Goal: Complete application form

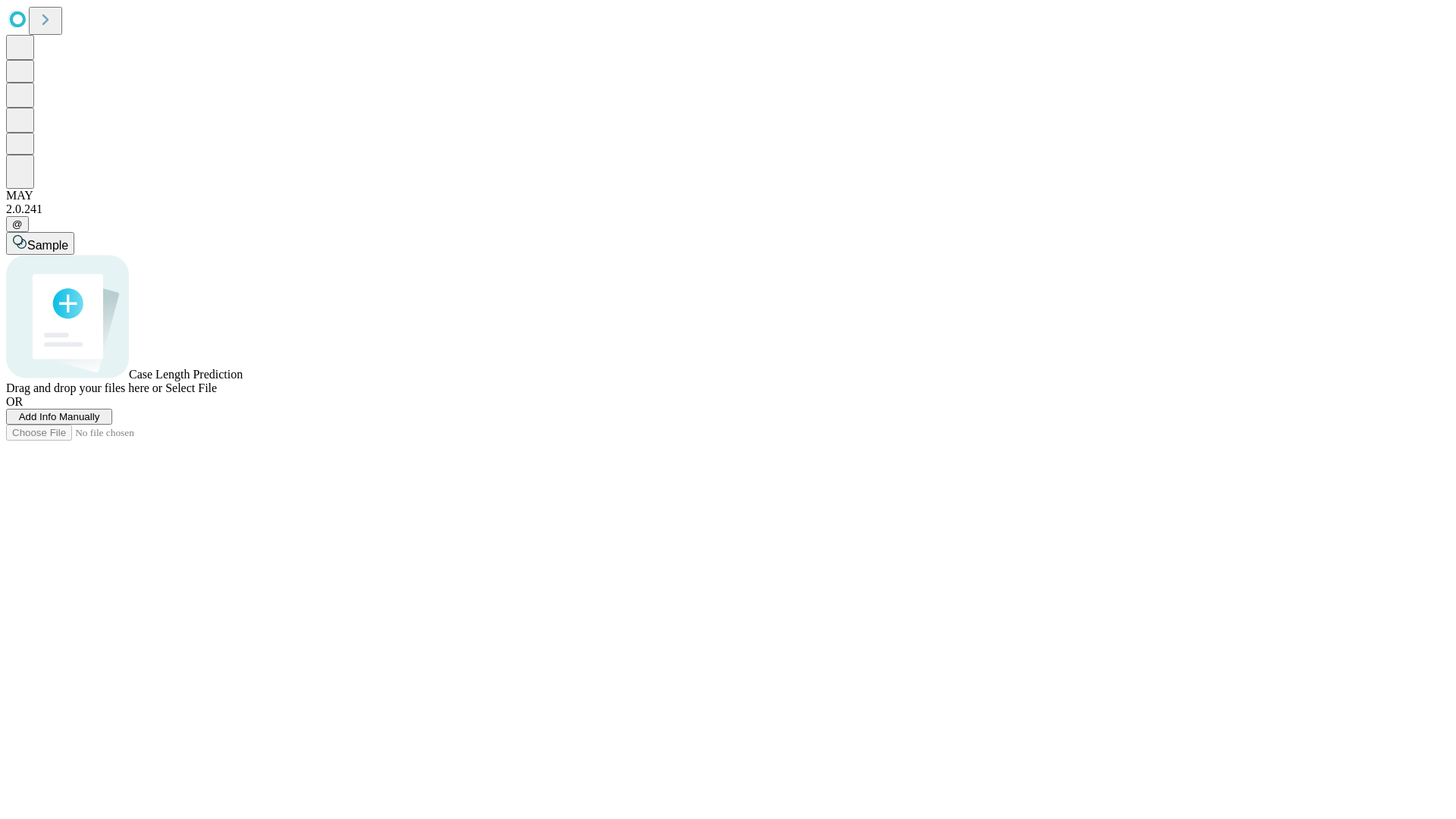
click at [100, 422] on span "Add Info Manually" at bounding box center [59, 416] width 81 height 11
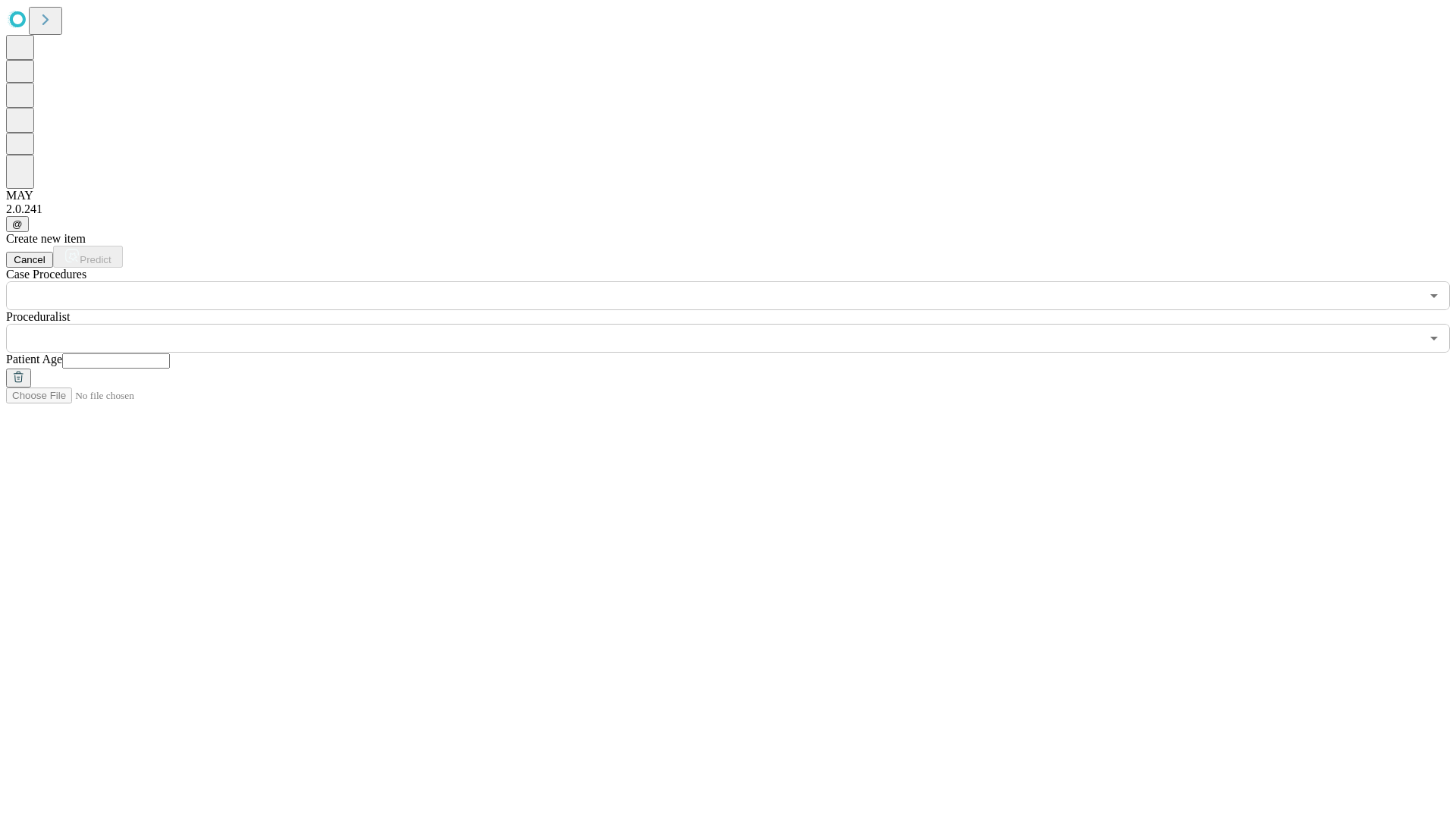
click at [170, 353] on input "text" at bounding box center [116, 361] width 108 height 16
type input "**"
click at [739, 324] on input "text" at bounding box center [713, 338] width 1414 height 28
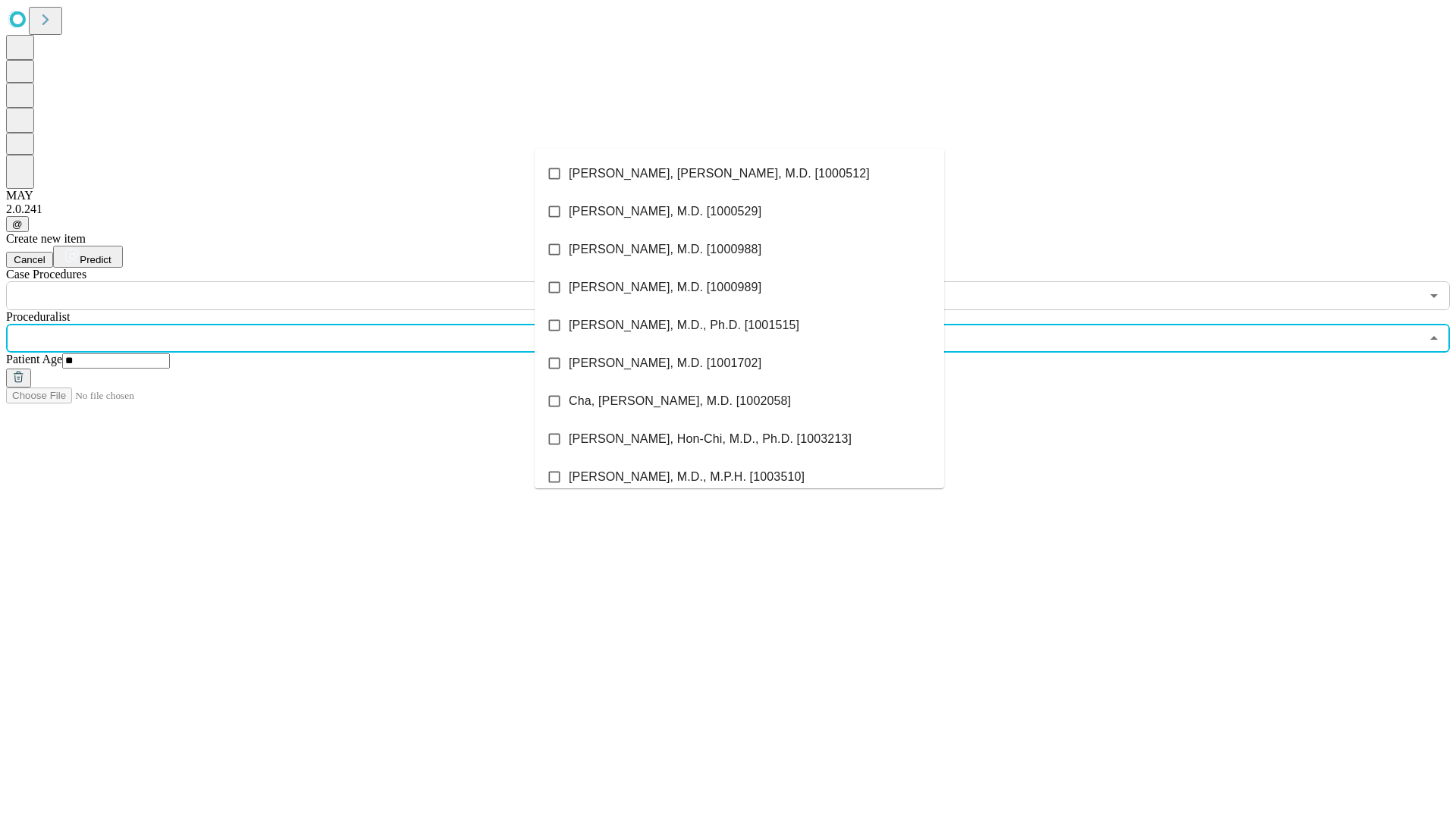
click at [739, 174] on li "[PERSON_NAME], [PERSON_NAME], M.D. [1000512]" at bounding box center [739, 173] width 409 height 38
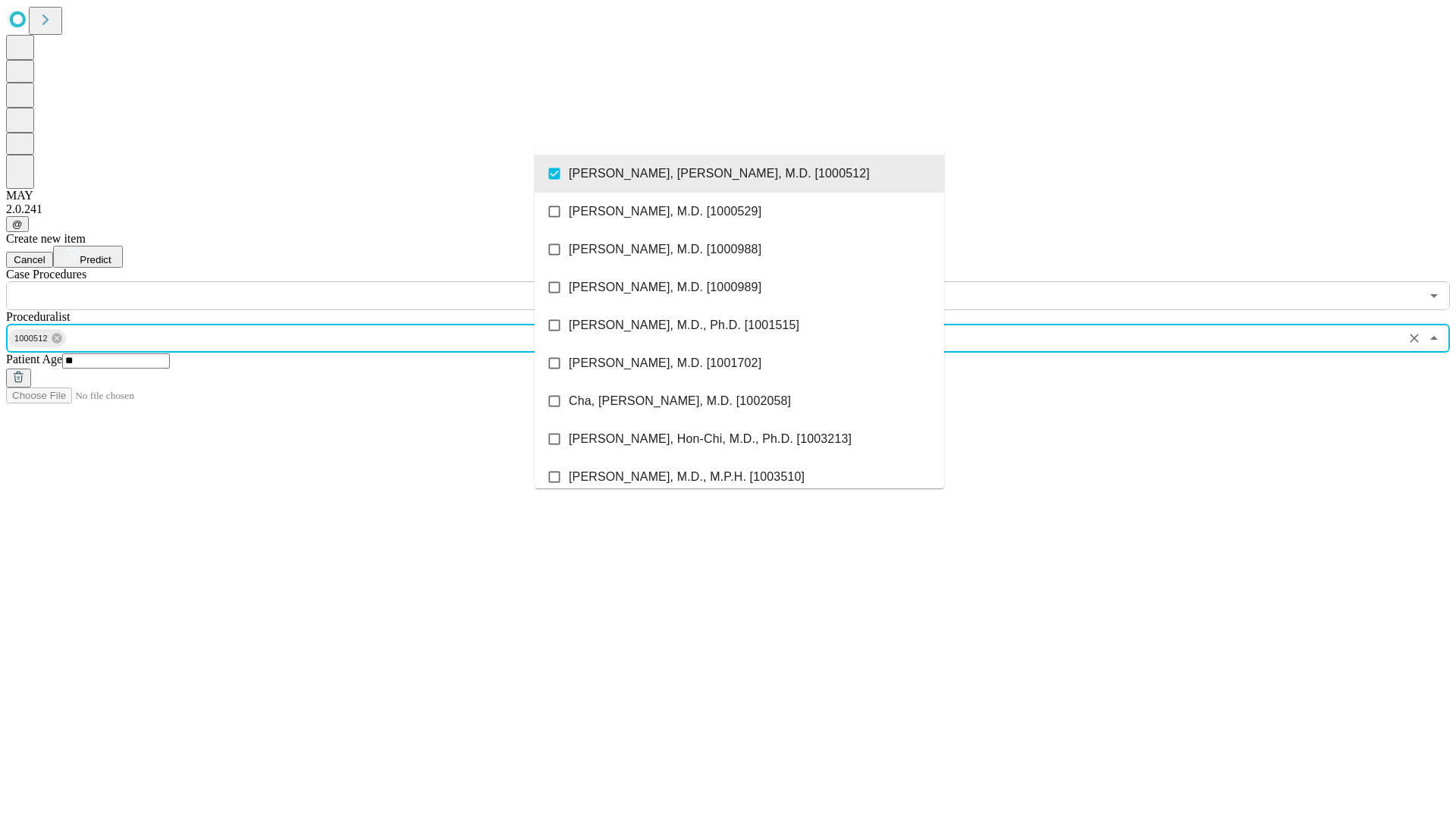
click at [318, 281] on input "text" at bounding box center [713, 295] width 1414 height 28
